Goal: Task Accomplishment & Management: Use online tool/utility

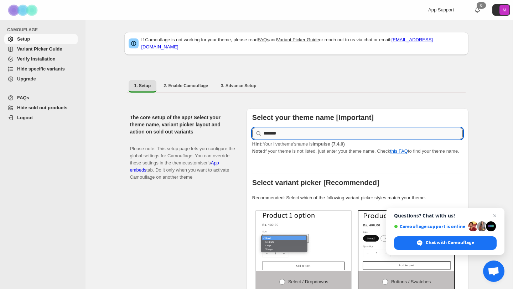
click at [300, 130] on input "*******" at bounding box center [363, 133] width 199 height 11
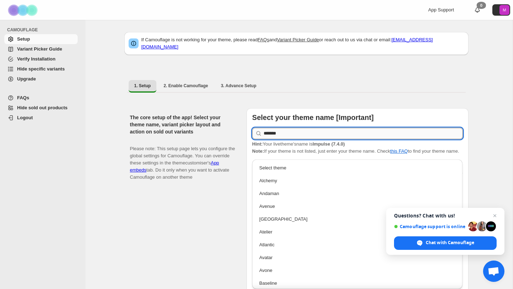
scroll to position [677, 0]
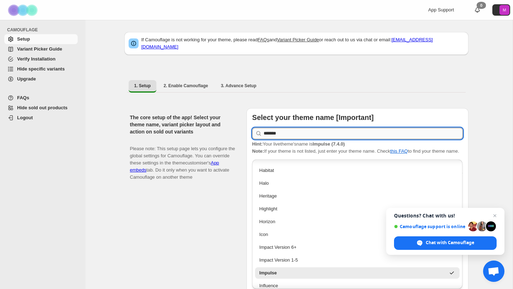
click at [300, 130] on input "*******" at bounding box center [363, 133] width 199 height 11
click at [413, 90] on div "1. Setup 2. Enable Camouflage 3. Advance Setup More views 1. Setup 2. Enable Ca…" at bounding box center [296, 86] width 344 height 19
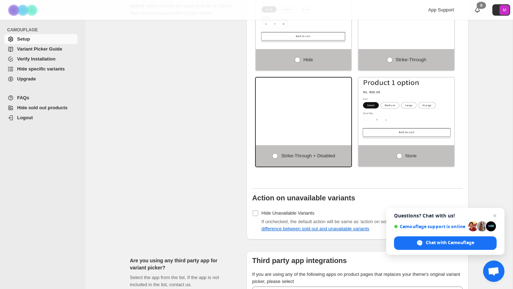
scroll to position [532, 0]
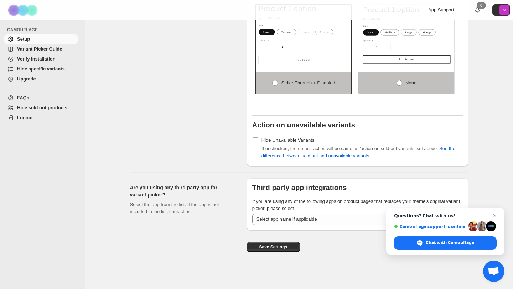
click at [59, 50] on span "Variant Picker Guide" at bounding box center [39, 48] width 45 height 5
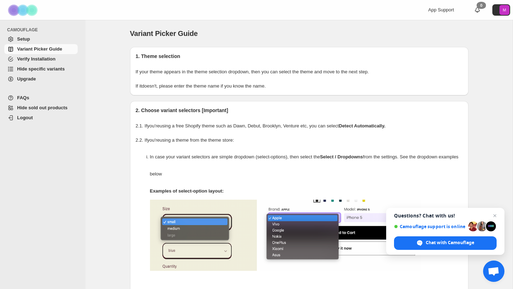
click at [46, 69] on span "Hide specific variants" at bounding box center [41, 68] width 48 height 5
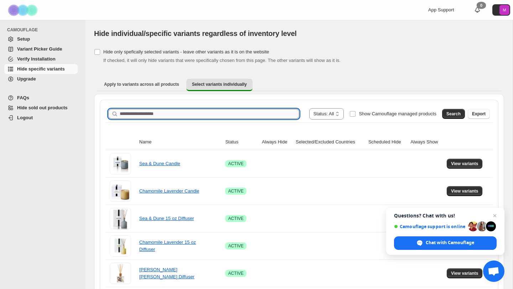
click at [161, 116] on input "Search product name" at bounding box center [210, 114] width 180 height 10
paste input "**********"
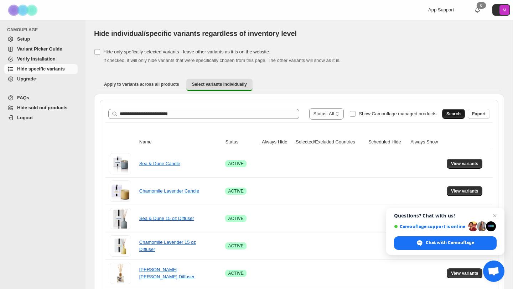
click at [445, 114] on button "Search" at bounding box center [453, 114] width 23 height 10
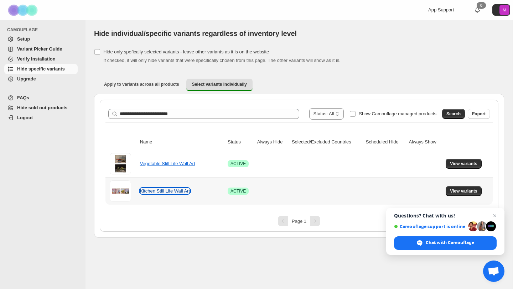
click at [178, 190] on link "Kitchen Still Life Wall Art" at bounding box center [165, 190] width 50 height 5
click at [467, 194] on span "View variants" at bounding box center [463, 191] width 27 height 6
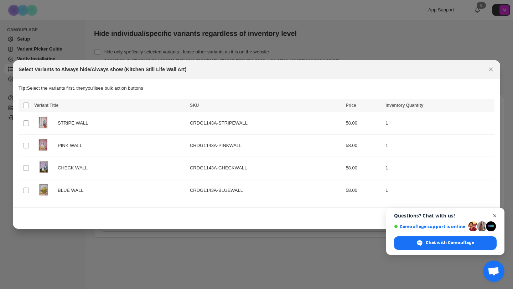
click at [494, 216] on span "Open chat" at bounding box center [495, 216] width 9 height 9
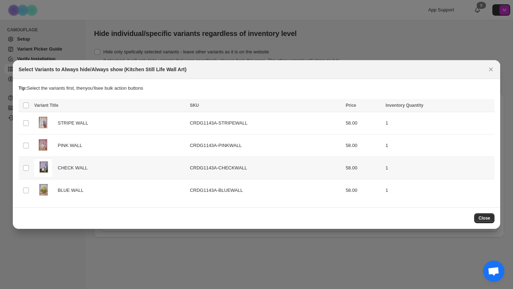
click at [157, 164] on div "CHECK WALL" at bounding box center [109, 168] width 151 height 18
click at [489, 67] on icon "Close" at bounding box center [490, 69] width 7 height 7
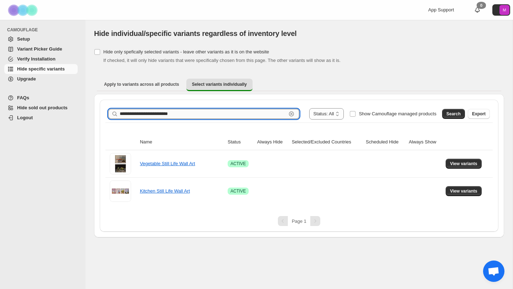
click at [192, 115] on input "**********" at bounding box center [203, 114] width 167 height 10
paste input "**********"
type input "**********"
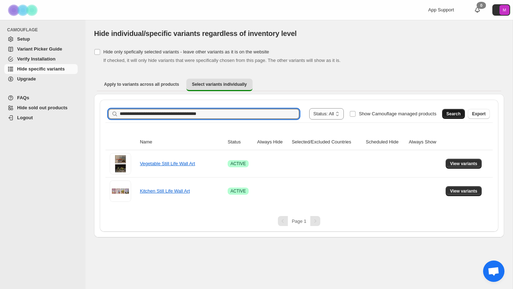
click at [454, 118] on button "Search" at bounding box center [453, 114] width 23 height 10
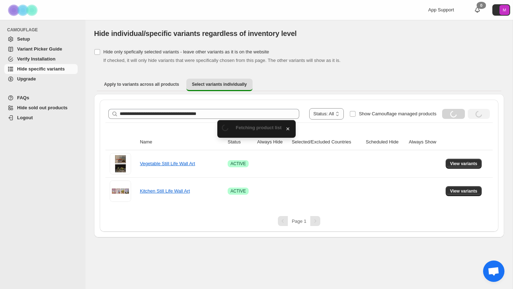
click at [454, 119] on div "Loading Search Loading Export" at bounding box center [464, 112] width 51 height 14
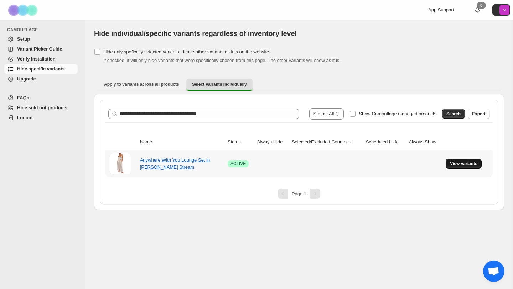
click at [467, 167] on button "View variants" at bounding box center [464, 164] width 36 height 10
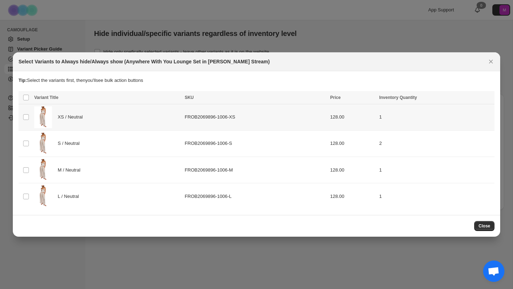
click at [121, 116] on div "XS / Neutral" at bounding box center [107, 118] width 146 height 22
click at [489, 99] on icon "More actions" at bounding box center [487, 98] width 7 height 7
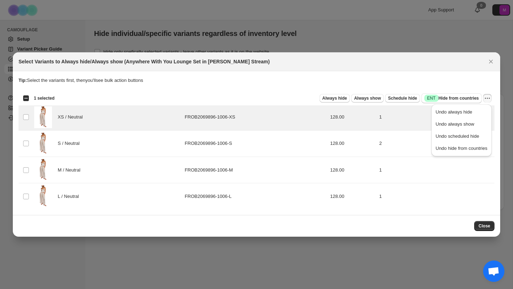
click at [453, 79] on p "Tip: Select the variants first, then you'll see bulk action buttons" at bounding box center [257, 80] width 476 height 7
click at [338, 97] on span "Always hide" at bounding box center [334, 98] width 25 height 6
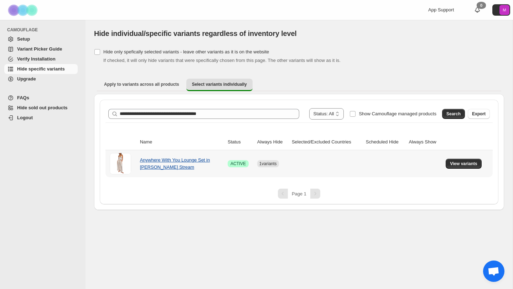
click at [148, 161] on link "Anywhere With You Lounge Set in [PERSON_NAME] Stream" at bounding box center [175, 163] width 70 height 12
click at [466, 166] on span "View variants" at bounding box center [463, 164] width 27 height 6
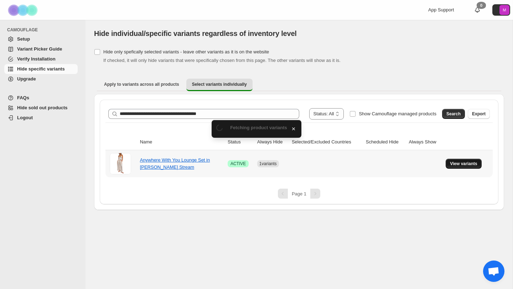
click at [466, 166] on span "View variants" at bounding box center [463, 164] width 27 height 6
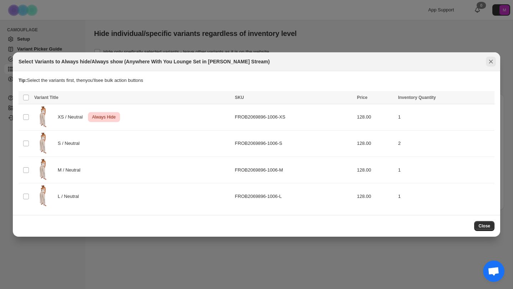
click at [494, 61] on icon "Close" at bounding box center [490, 61] width 7 height 7
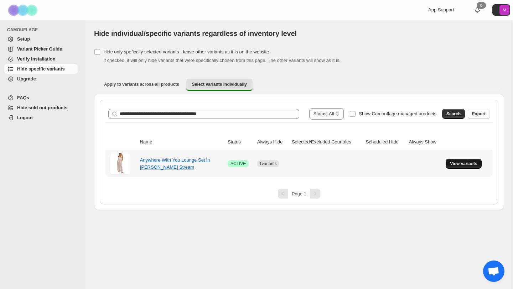
click at [464, 162] on span "View variants" at bounding box center [463, 164] width 27 height 6
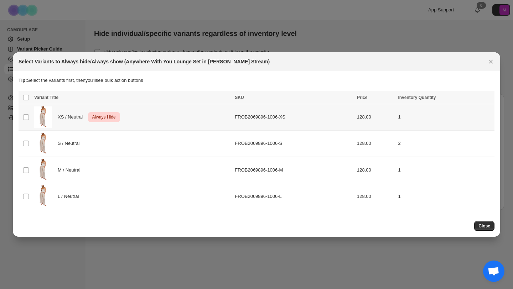
click at [199, 117] on div "XS / Neutral Critical Always Hide" at bounding box center [132, 118] width 196 height 22
click at [485, 231] on button "Close" at bounding box center [484, 226] width 20 height 10
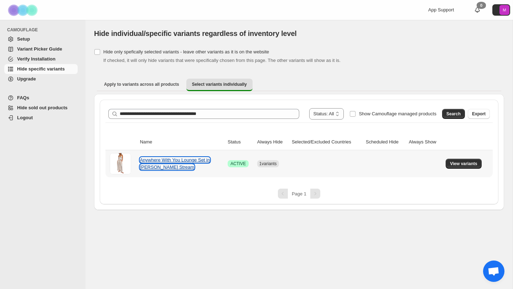
click at [147, 161] on link "Anywhere With You Lounge Set in [PERSON_NAME] Stream" at bounding box center [175, 163] width 70 height 12
